Goal: Obtain resource: Obtain resource

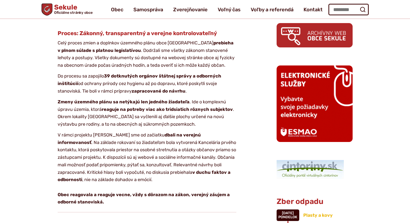
scroll to position [231, 0]
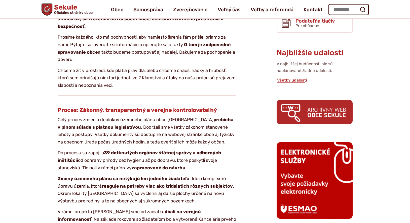
click at [69, 8] on span "Sekule Oficiálne stránky obce" at bounding box center [72, 9] width 40 height 11
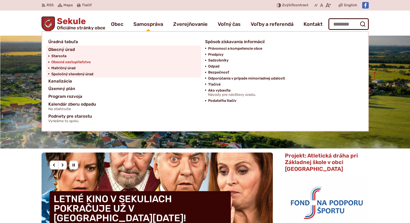
click at [62, 63] on span "Obecné zastupiteľstvo" at bounding box center [70, 62] width 39 height 6
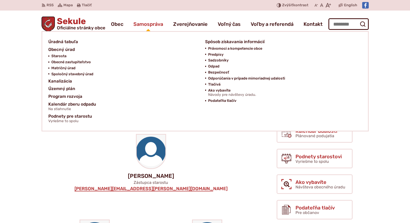
click at [143, 23] on span "Samospráva" at bounding box center [148, 24] width 30 height 14
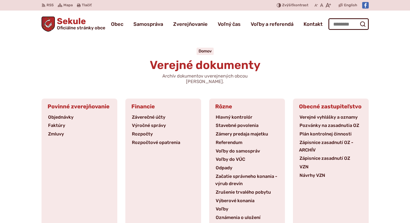
click at [69, 26] on span "Oficiálne stránky obce" at bounding box center [81, 28] width 48 height 5
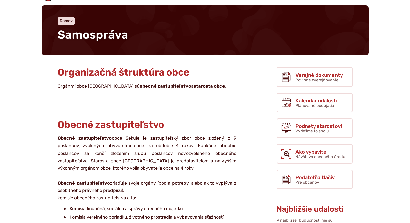
scroll to position [51, 0]
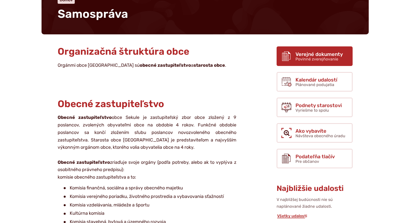
click at [320, 54] on span "Verejné dokumenty" at bounding box center [318, 55] width 47 height 6
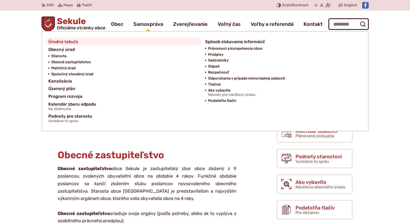
click at [64, 40] on span "Úradná tabuľa" at bounding box center [63, 42] width 30 height 8
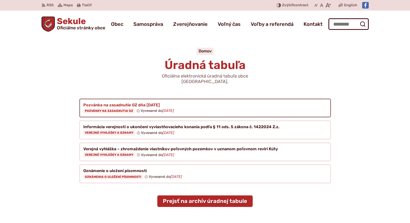
click at [114, 105] on figure at bounding box center [204, 108] width 251 height 19
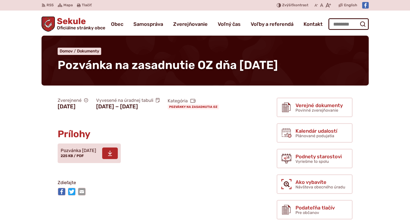
click at [77, 154] on span "Pozvánka [DATE]" at bounding box center [78, 151] width 35 height 5
click at [88, 154] on span "Pozvánka 24.09.2025" at bounding box center [78, 151] width 35 height 5
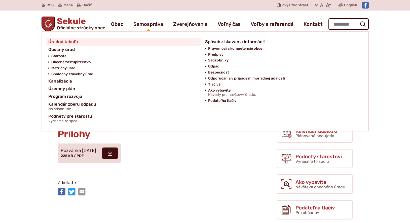
click at [63, 40] on span "Úradná tabuľa" at bounding box center [63, 42] width 30 height 8
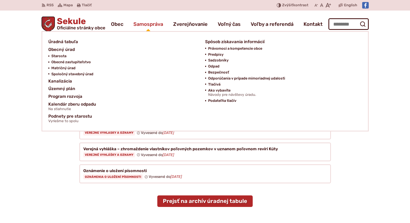
click at [141, 24] on span "Samospráva" at bounding box center [148, 24] width 30 height 14
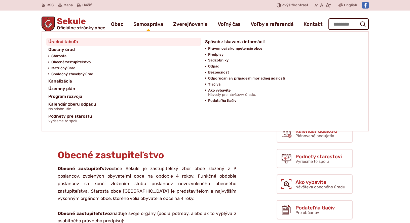
click at [64, 41] on span "Úradná tabuľa" at bounding box center [63, 42] width 30 height 8
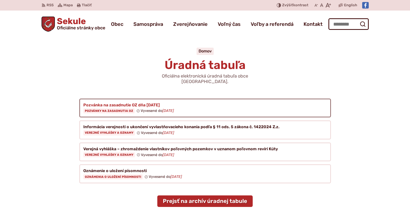
drag, startPoint x: 0, startPoint y: 0, endPoint x: 105, endPoint y: 103, distance: 147.6
click at [105, 103] on figure at bounding box center [204, 108] width 251 height 19
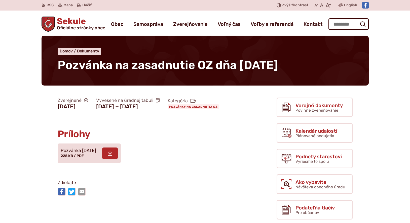
click at [116, 159] on span at bounding box center [110, 154] width 16 height 12
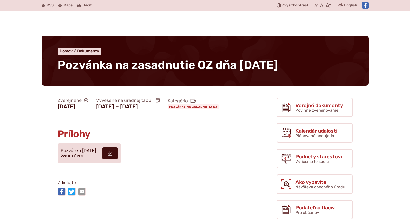
scroll to position [51, 0]
